Goal: Task Accomplishment & Management: Use online tool/utility

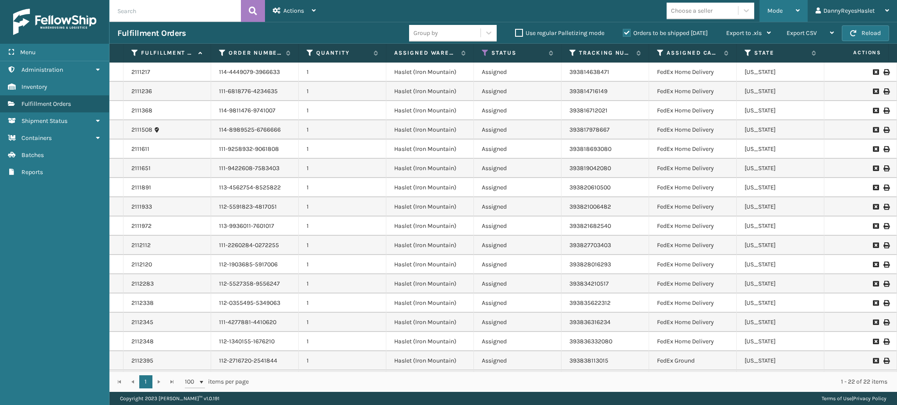
click at [788, 10] on div "Mode" at bounding box center [783, 11] width 32 height 22
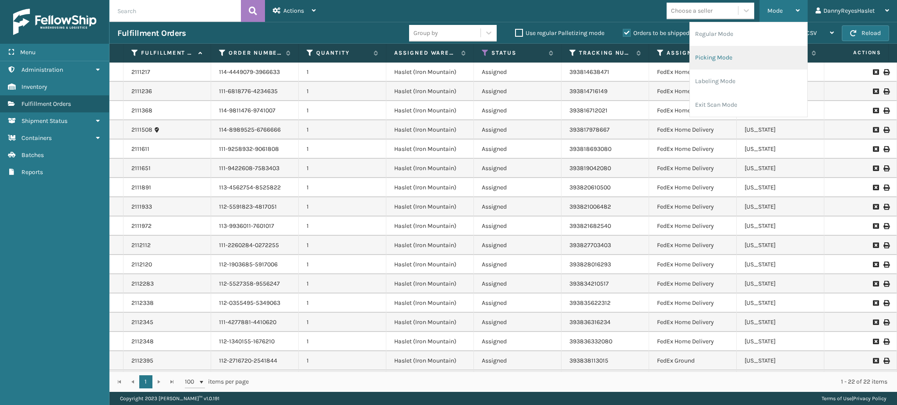
click at [738, 63] on li "Picking Mode" at bounding box center [747, 58] width 117 height 24
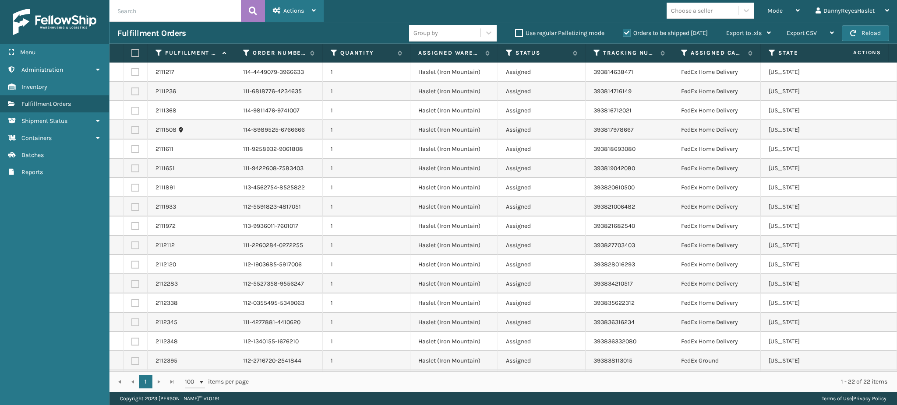
click at [295, 9] on span "Actions" at bounding box center [293, 10] width 21 height 7
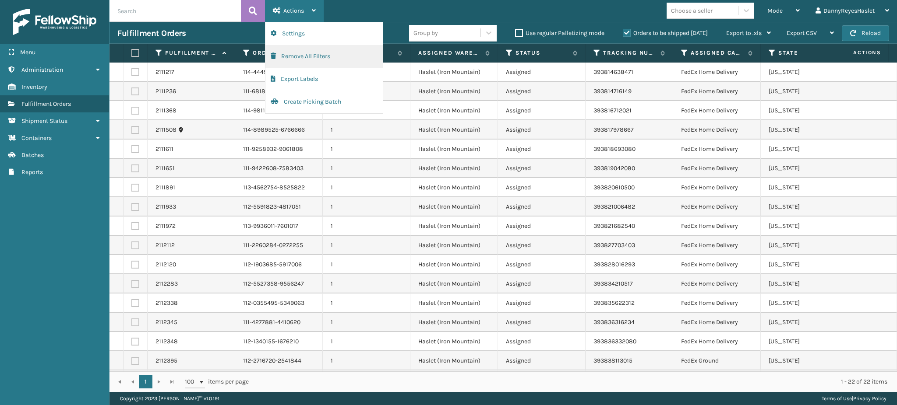
click at [309, 60] on button "Remove All Filters" at bounding box center [323, 56] width 117 height 23
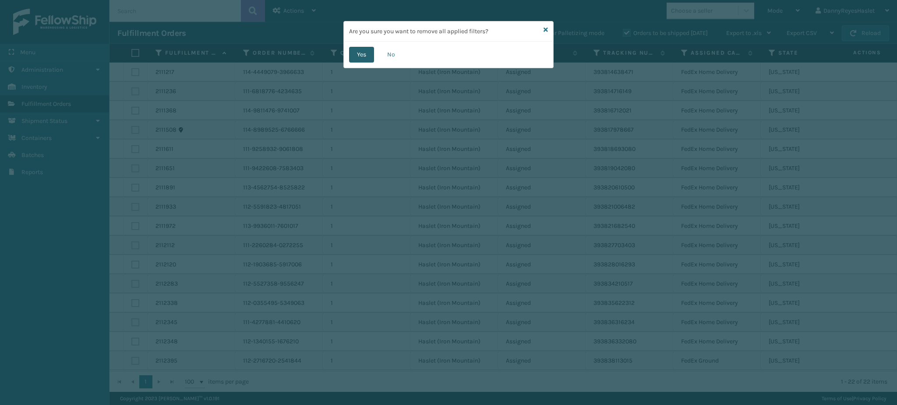
click at [361, 60] on button "Yes" at bounding box center [361, 55] width 25 height 16
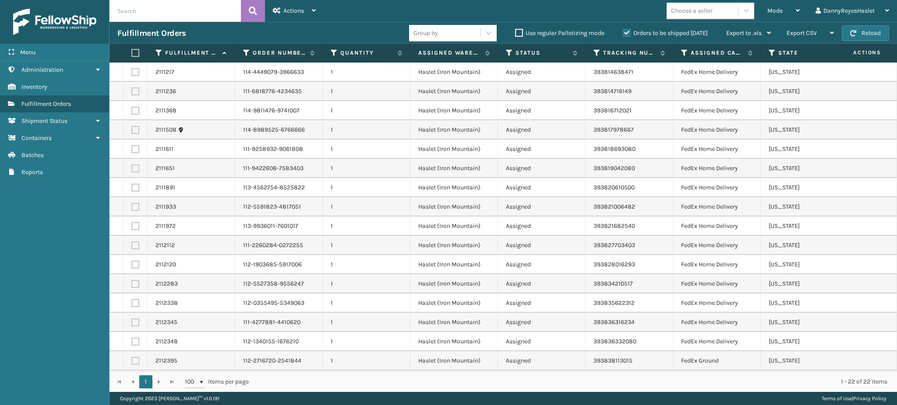
click at [137, 52] on label at bounding box center [133, 53] width 5 height 8
click at [132, 52] on input "checkbox" at bounding box center [131, 53] width 0 height 6
checkbox input "true"
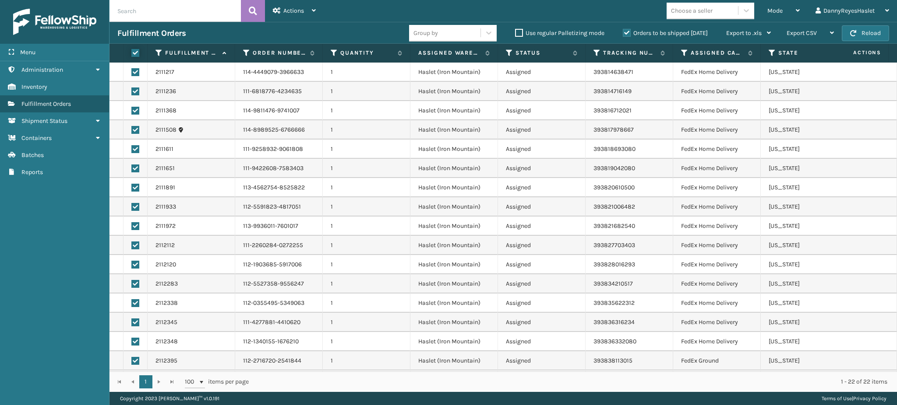
checkbox input "true"
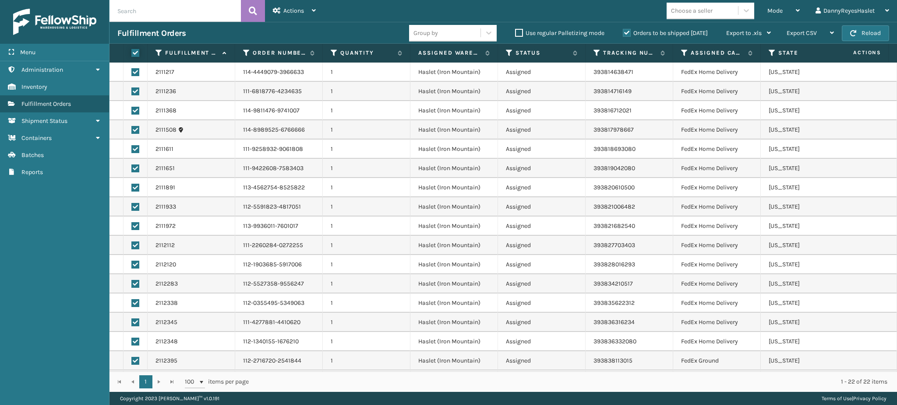
checkbox input "true"
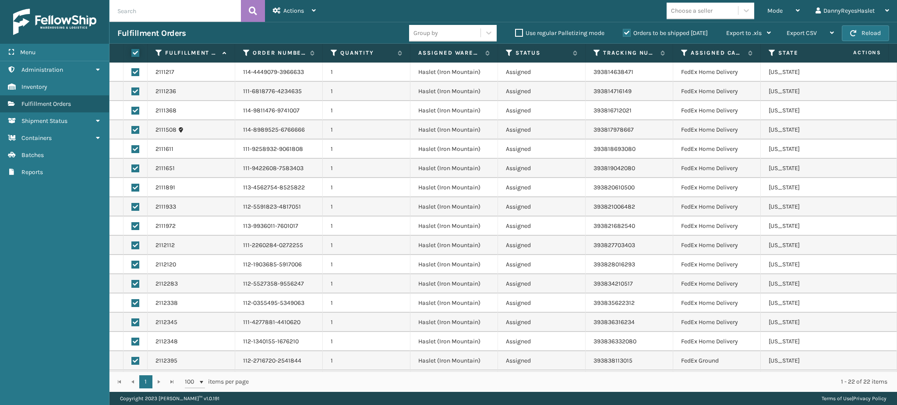
checkbox input "true"
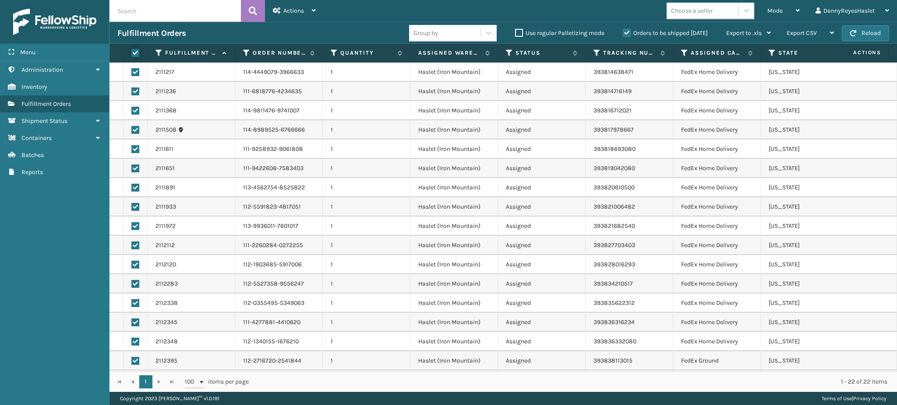
checkbox input "true"
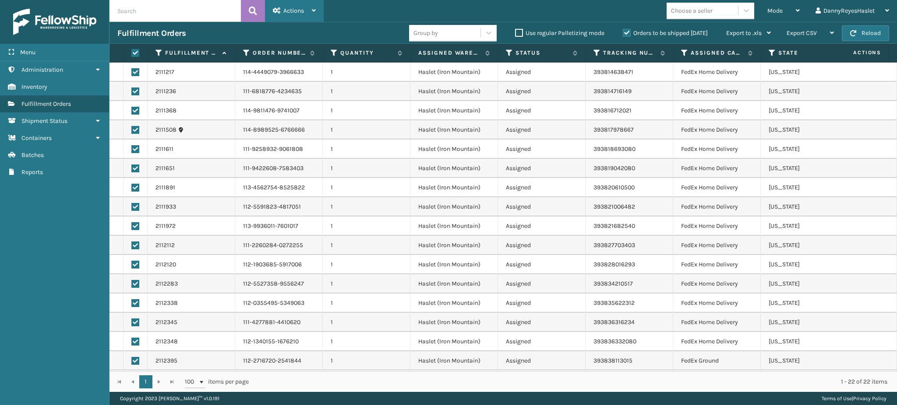
click at [302, 14] on div "Actions" at bounding box center [294, 11] width 43 height 22
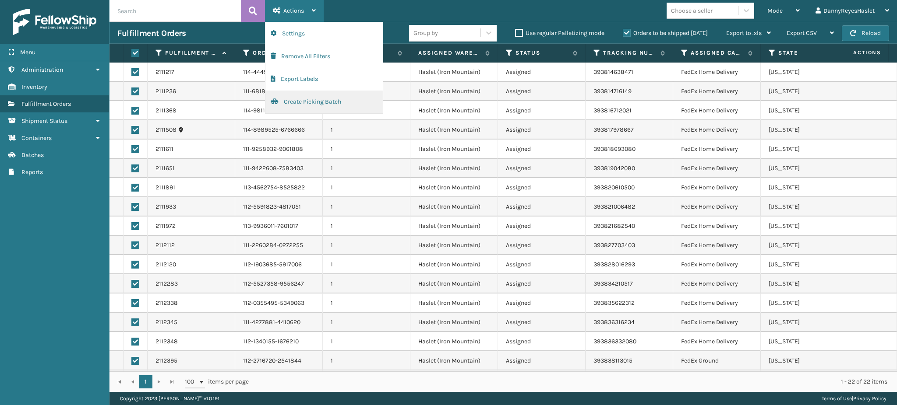
click at [327, 104] on button "Create Picking Batch" at bounding box center [323, 102] width 117 height 23
